Goal: Task Accomplishment & Management: Use online tool/utility

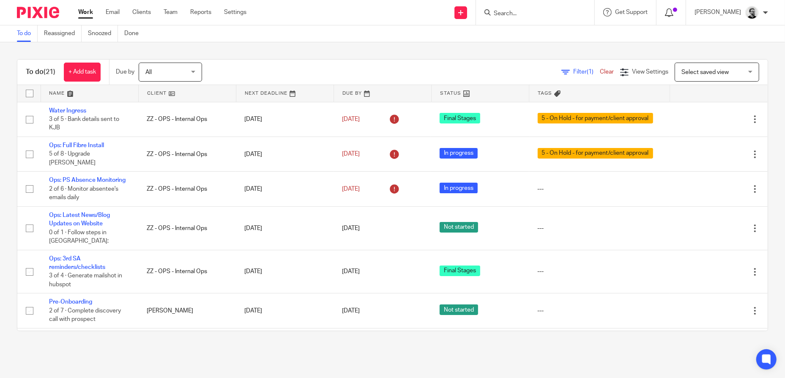
click at [673, 15] on icon at bounding box center [669, 12] width 8 height 8
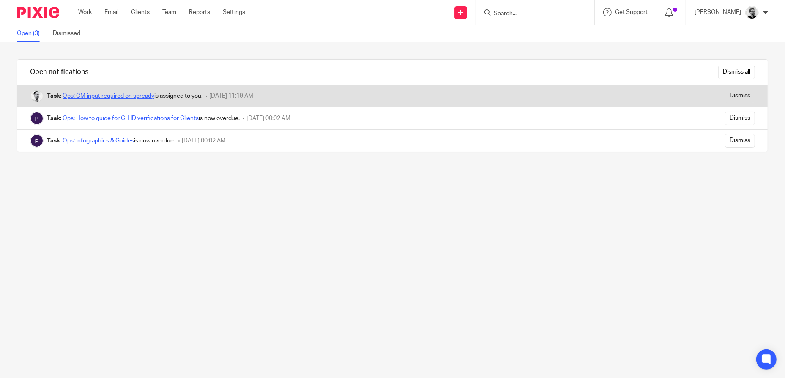
click at [129, 98] on link "Ops: CM input required on spready" at bounding box center [109, 96] width 92 height 6
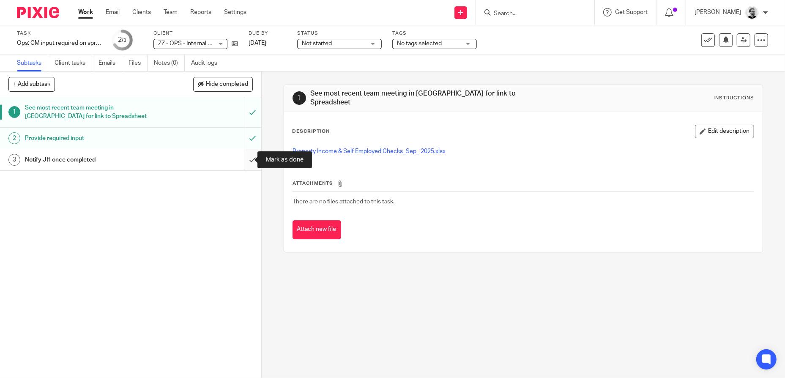
click at [245, 158] on input "submit" at bounding box center [130, 159] width 261 height 21
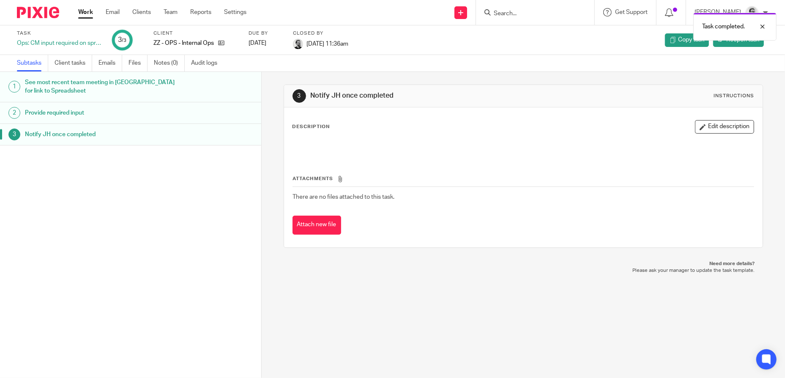
click at [83, 13] on link "Work" at bounding box center [85, 12] width 15 height 8
